Goal: Information Seeking & Learning: Learn about a topic

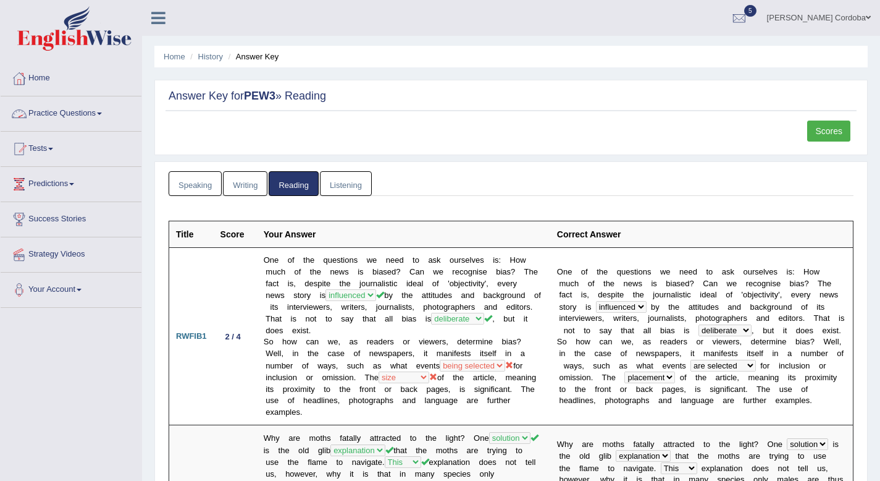
click at [64, 114] on link "Practice Questions" at bounding box center [71, 111] width 141 height 31
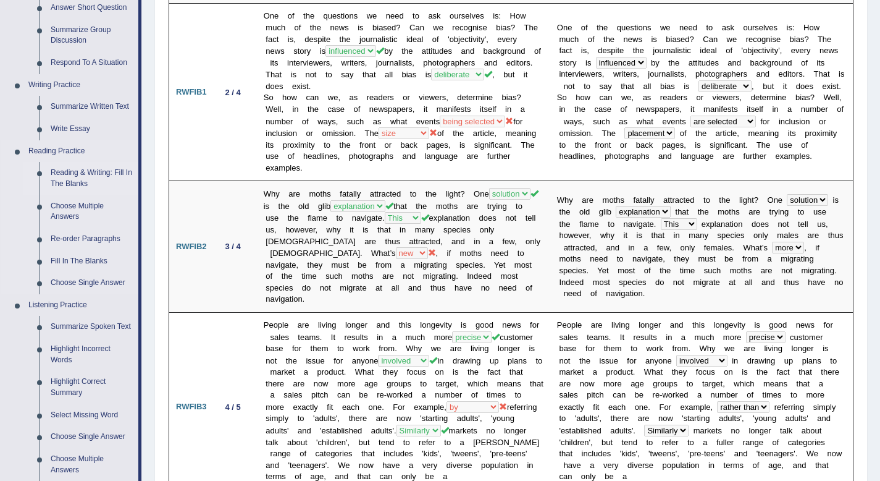
scroll to position [242, 0]
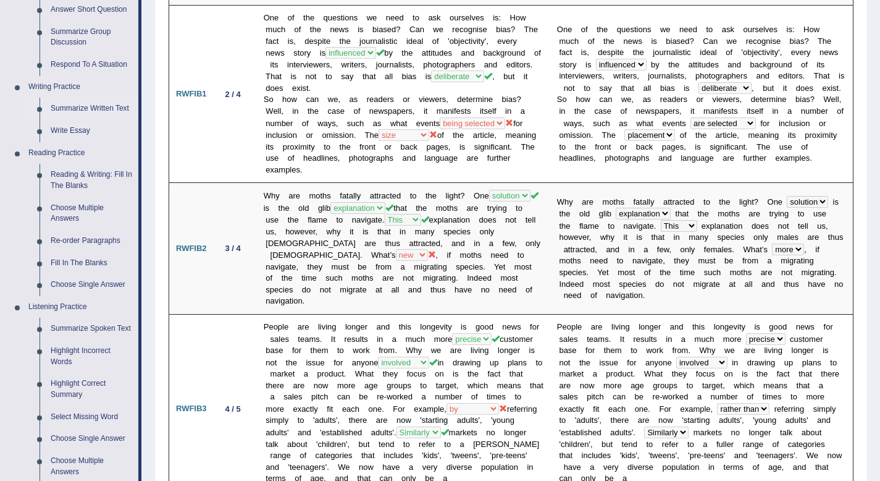
click at [96, 112] on link "Summarize Written Text" at bounding box center [91, 109] width 93 height 22
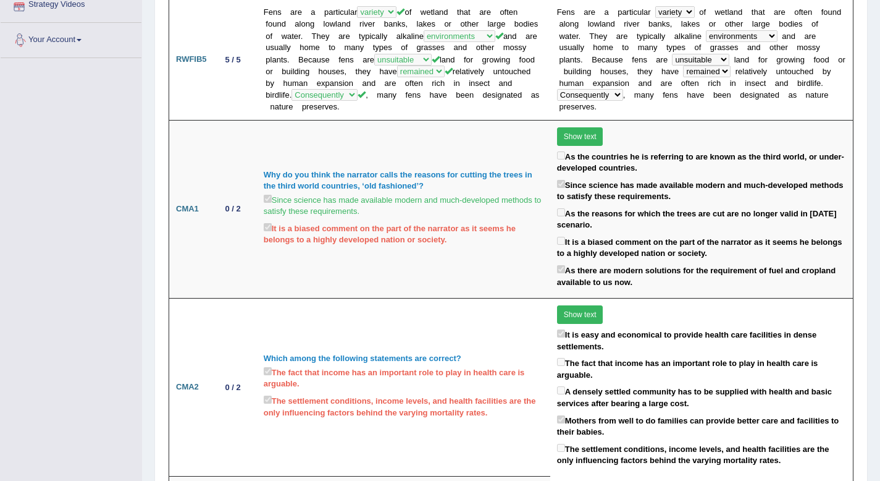
scroll to position [888, 0]
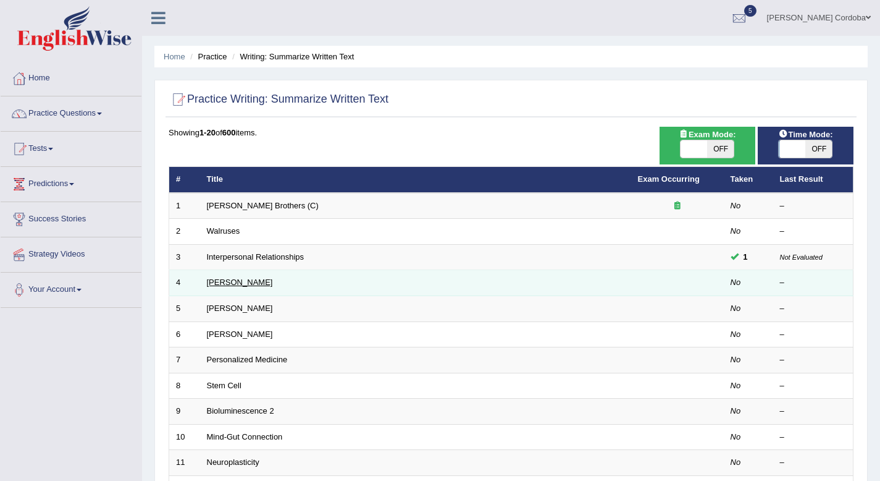
click at [253, 279] on link "[PERSON_NAME]" at bounding box center [240, 281] width 66 height 9
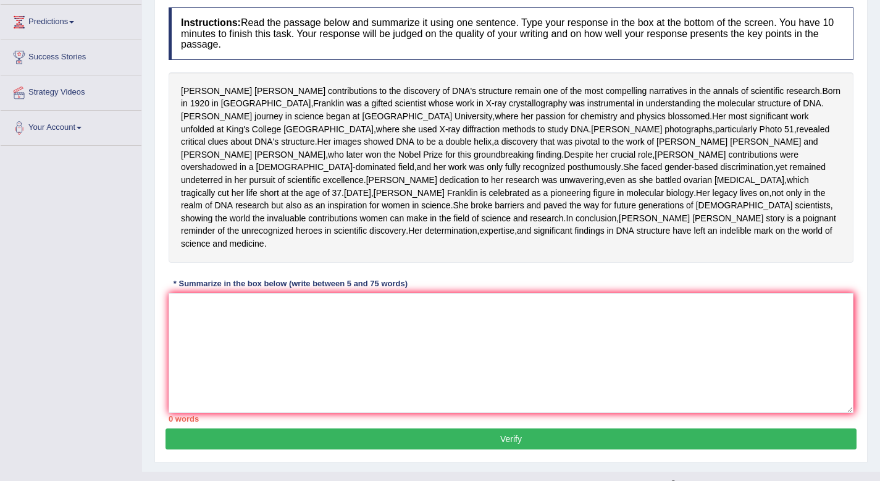
scroll to position [167, 0]
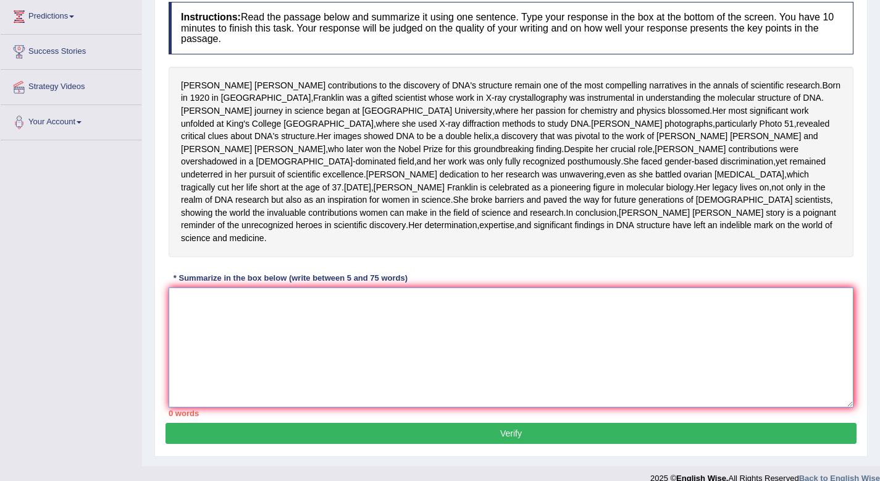
click at [306, 388] on textarea at bounding box center [511, 347] width 685 height 120
